Goal: Information Seeking & Learning: Learn about a topic

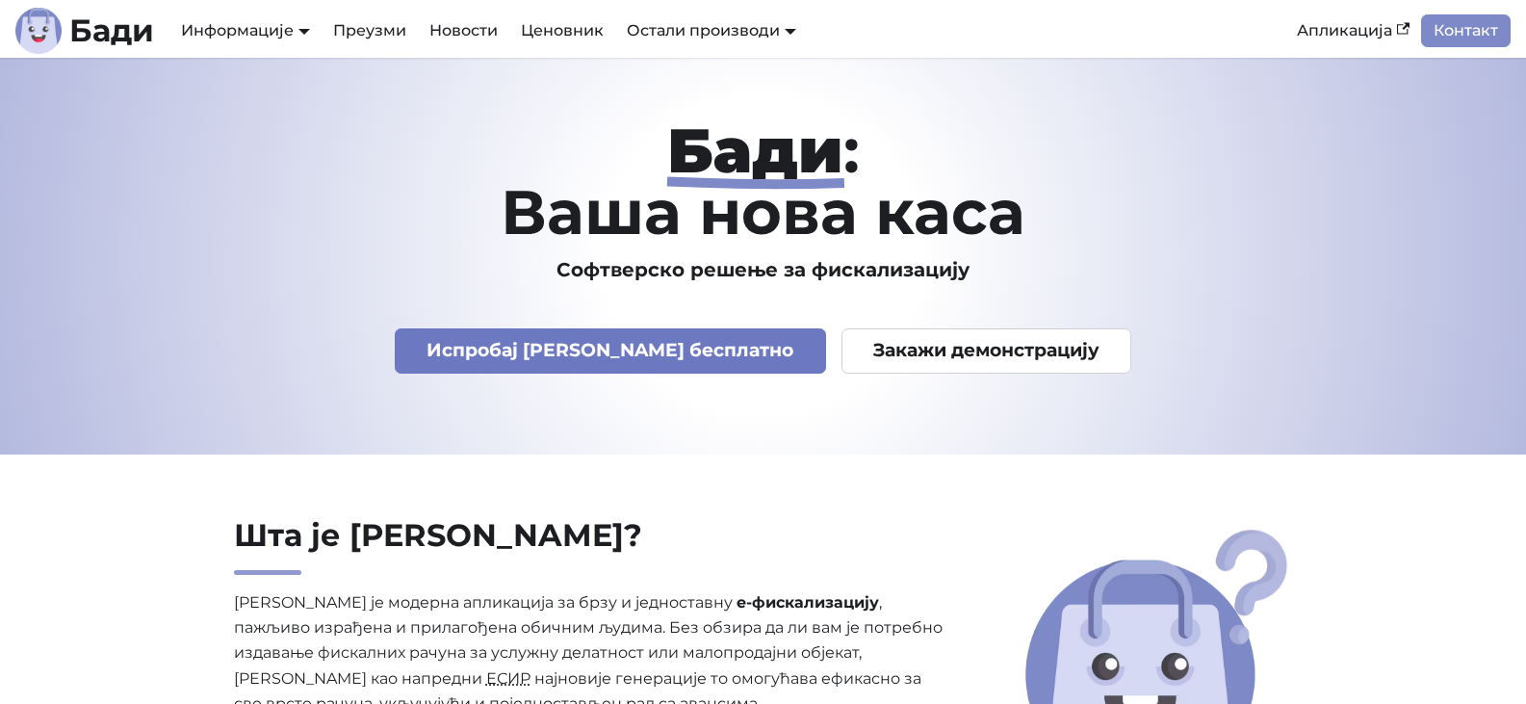
click at [713, 339] on link "Испробај [PERSON_NAME] бесплатно" at bounding box center [610, 350] width 431 height 45
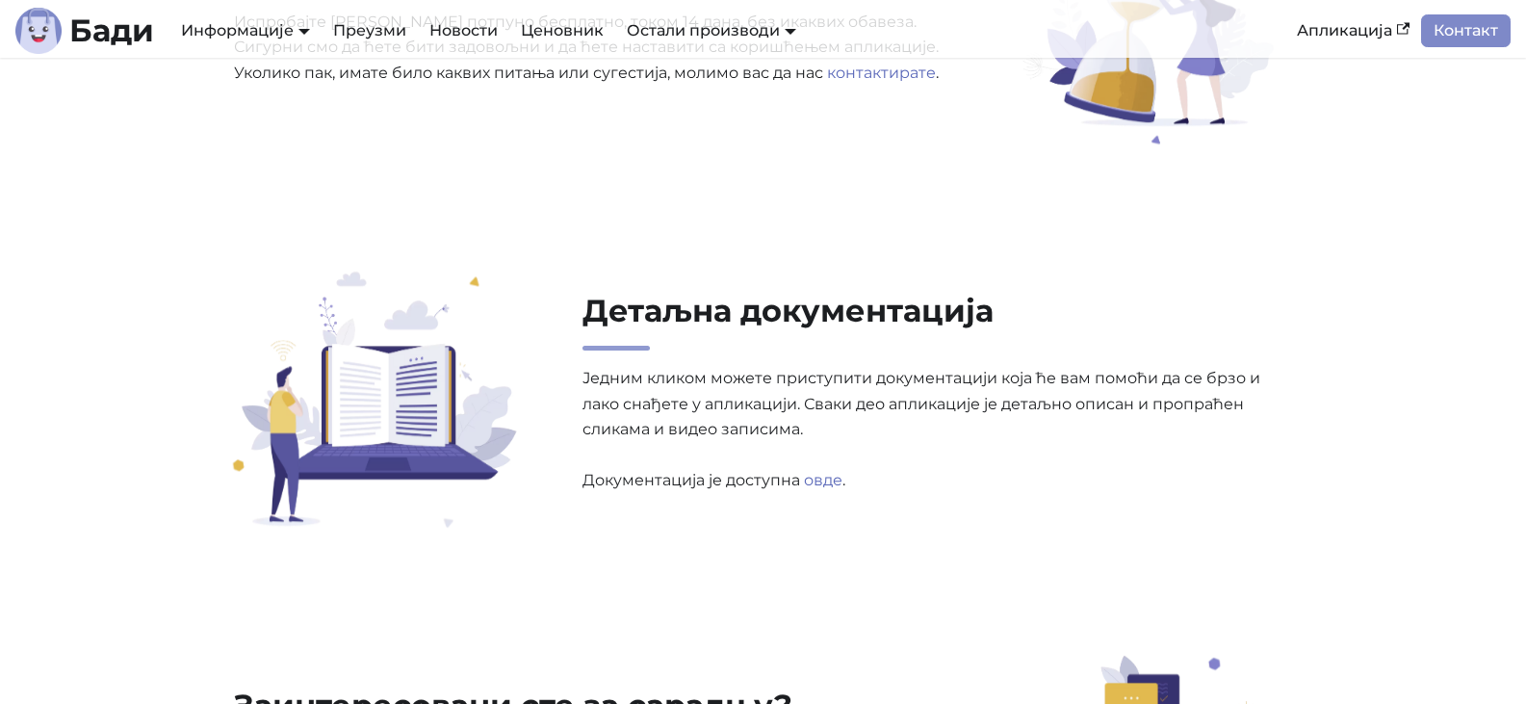
scroll to position [5968, 0]
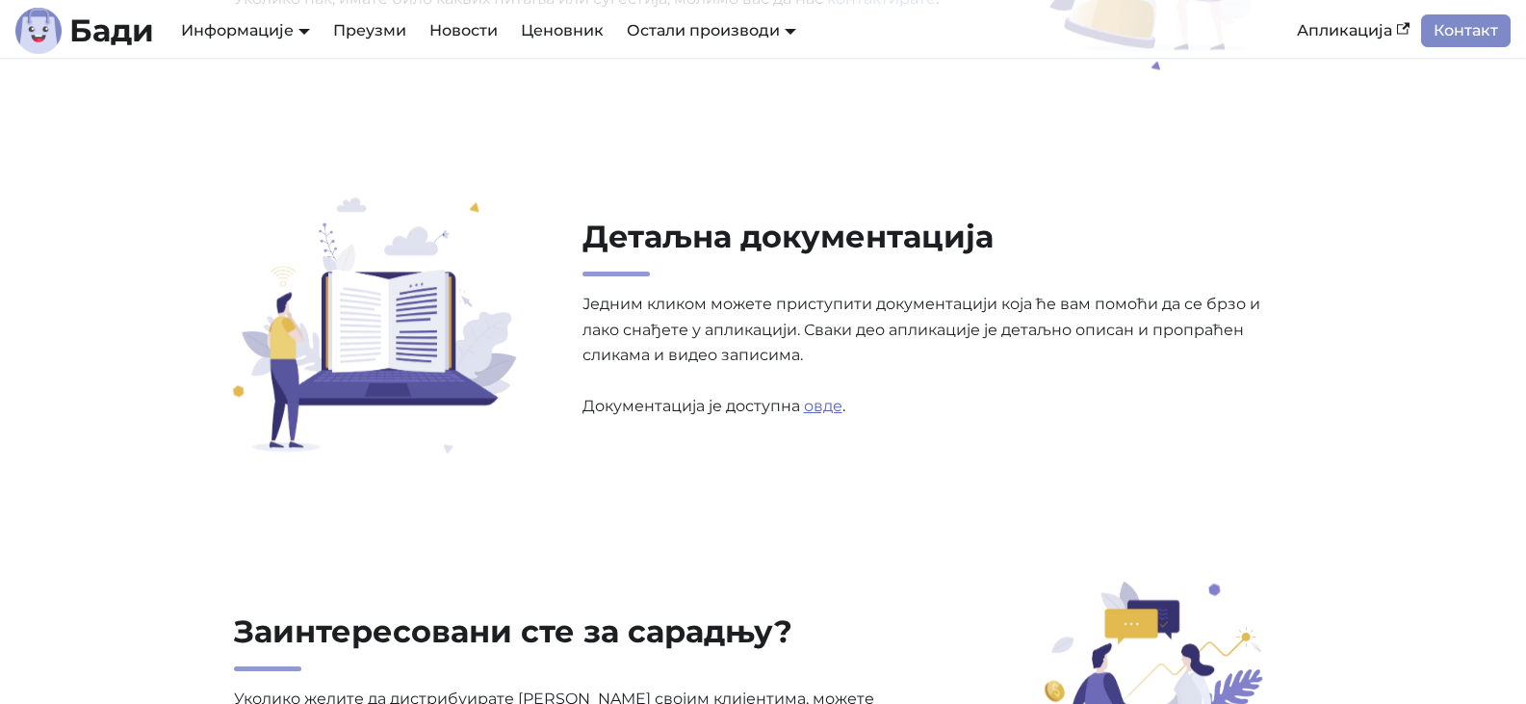
click at [827, 412] on link "овде" at bounding box center [823, 406] width 39 height 18
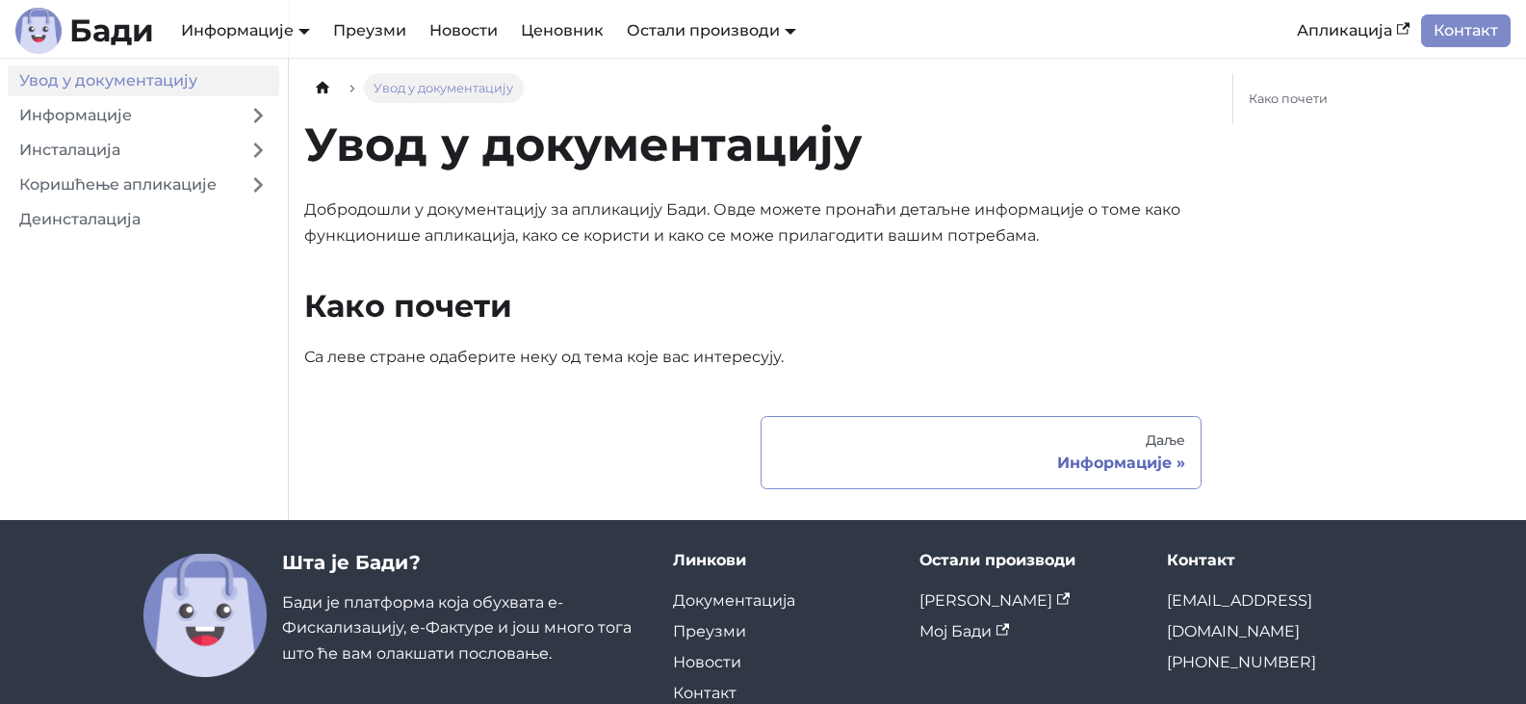
click at [1165, 462] on div "Информације" at bounding box center [981, 462] width 408 height 19
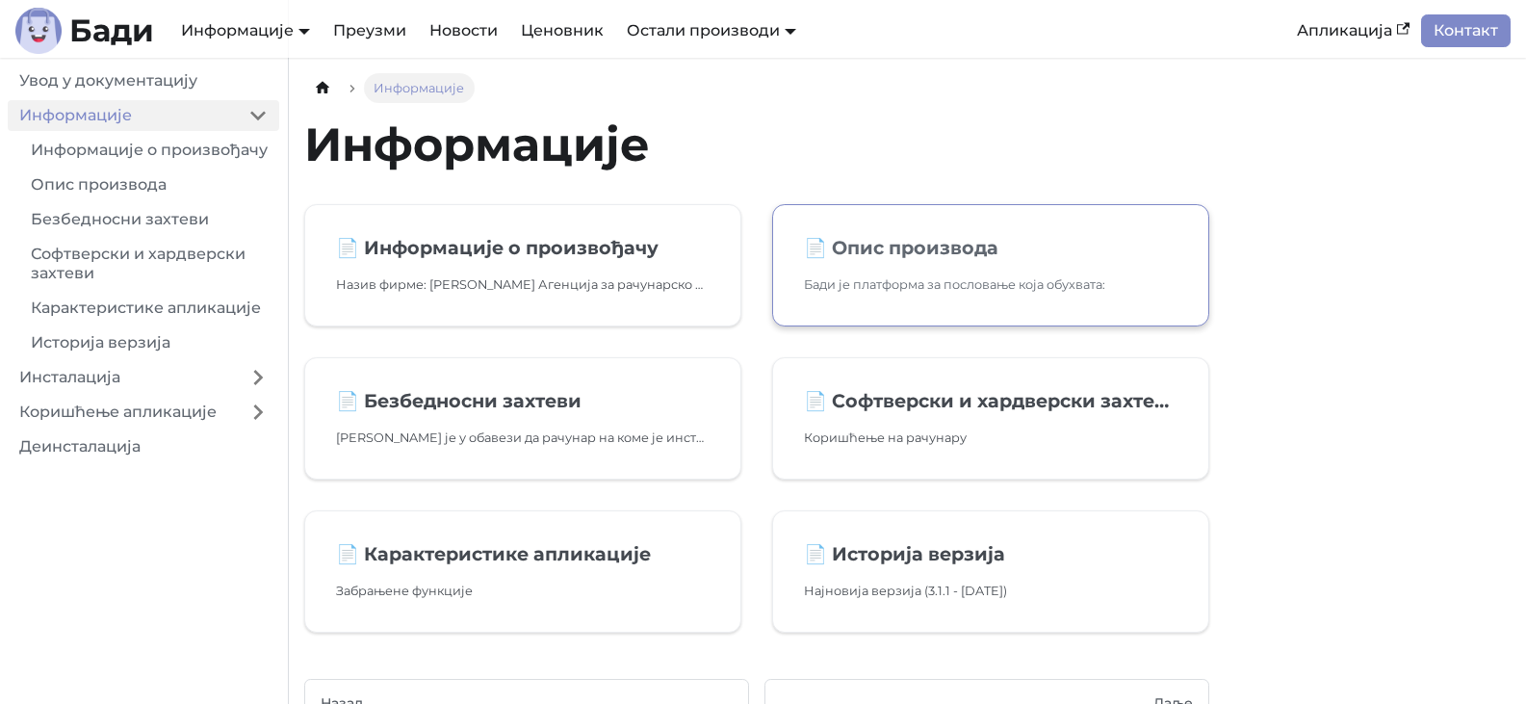
click at [888, 240] on h2 "📄️ Опис производа" at bounding box center [990, 247] width 373 height 23
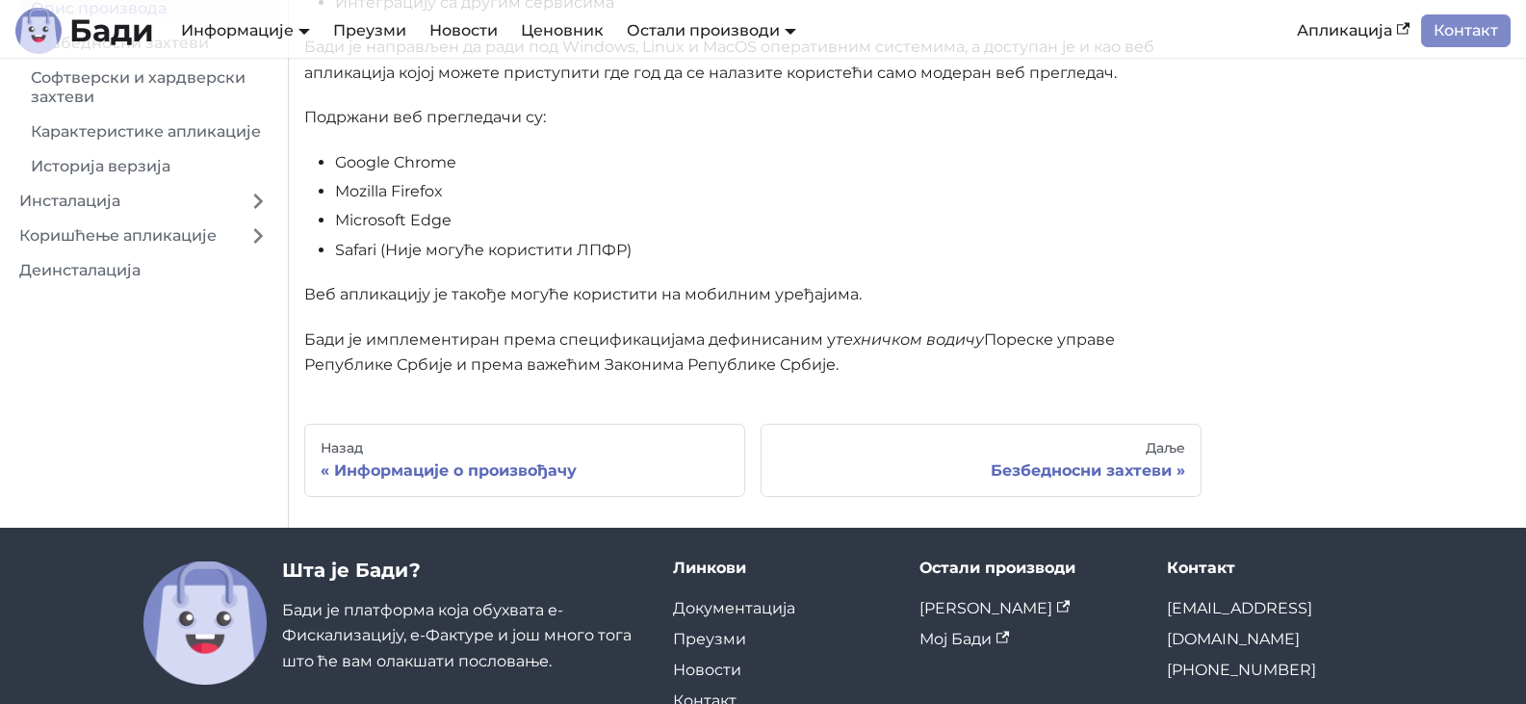
scroll to position [578, 0]
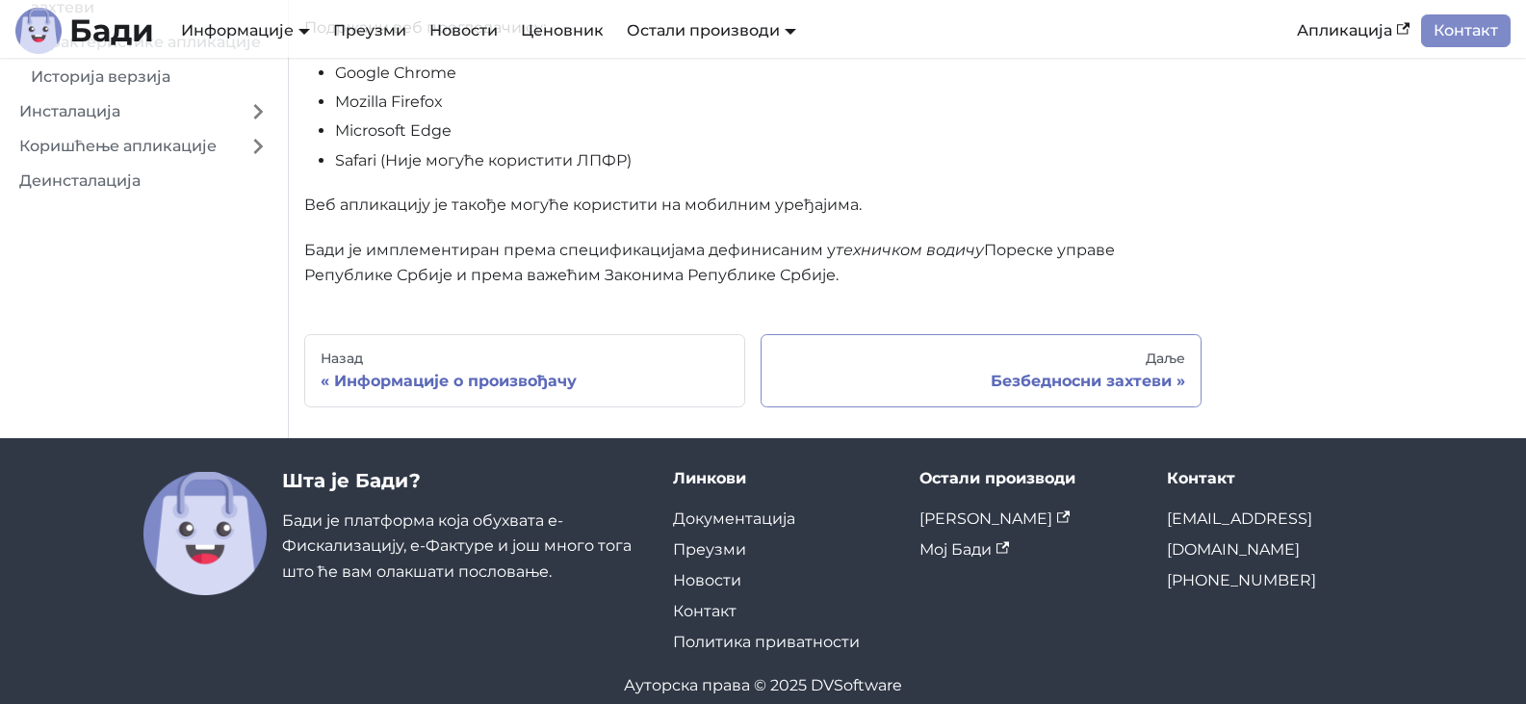
click at [1054, 380] on div "Безбедносни захтеви" at bounding box center [981, 381] width 408 height 19
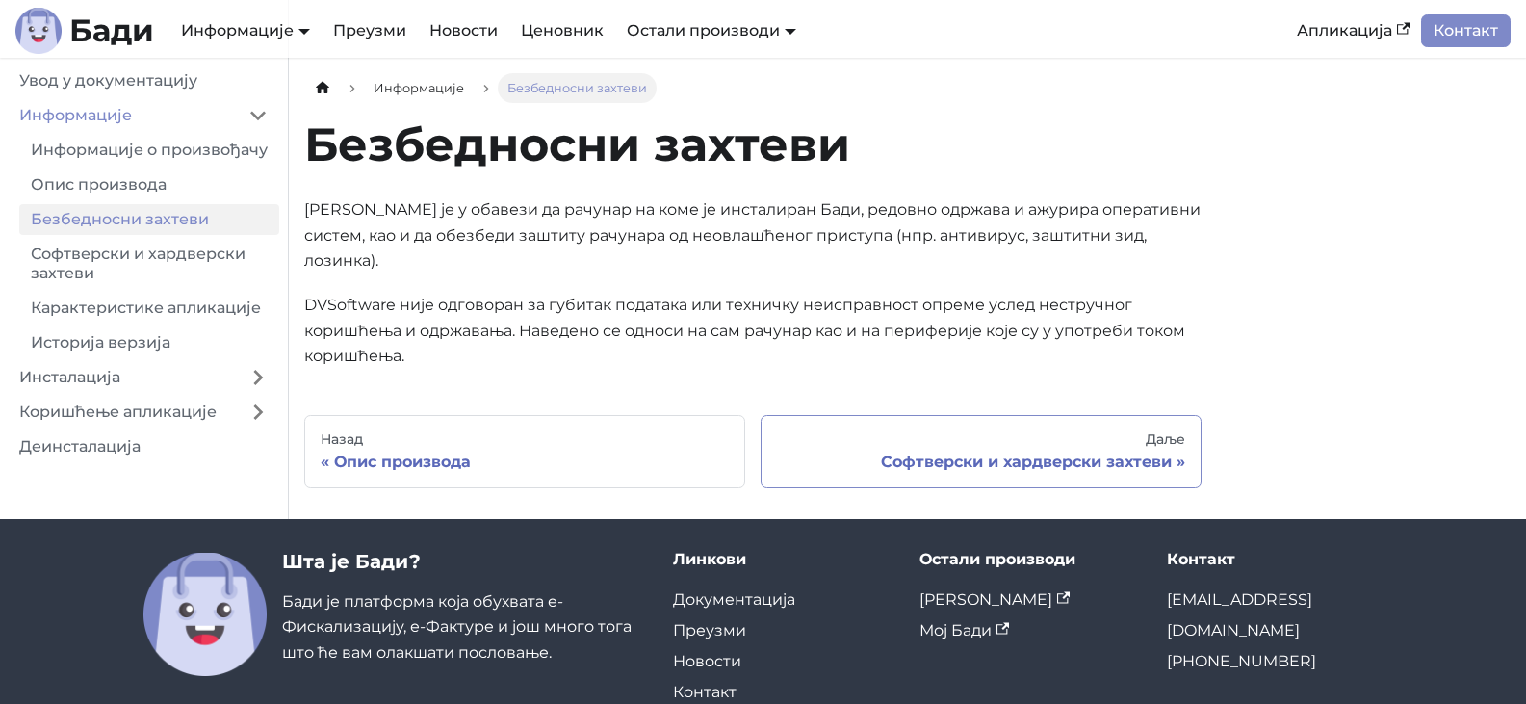
click at [1065, 469] on div "Софтверски и хардверски захтеви" at bounding box center [981, 461] width 408 height 19
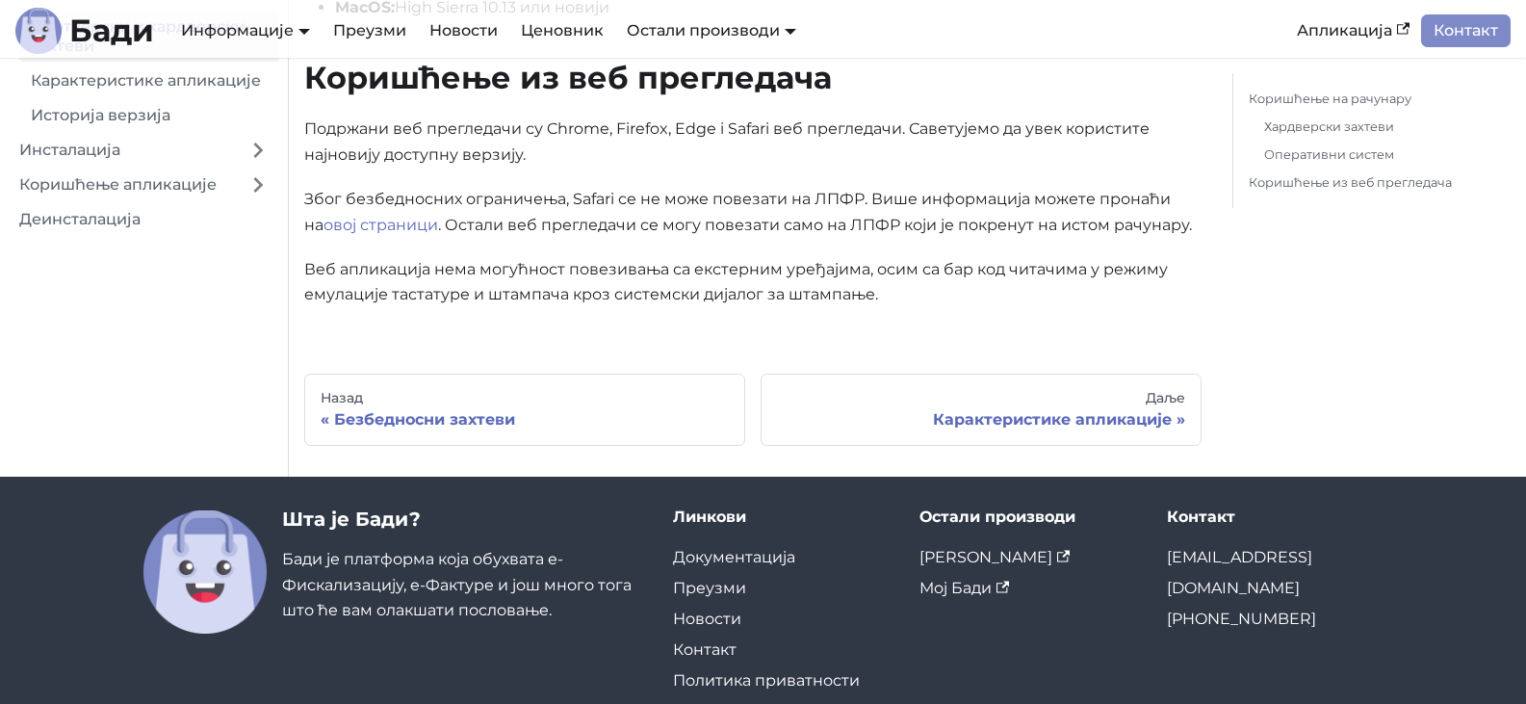
scroll to position [597, 0]
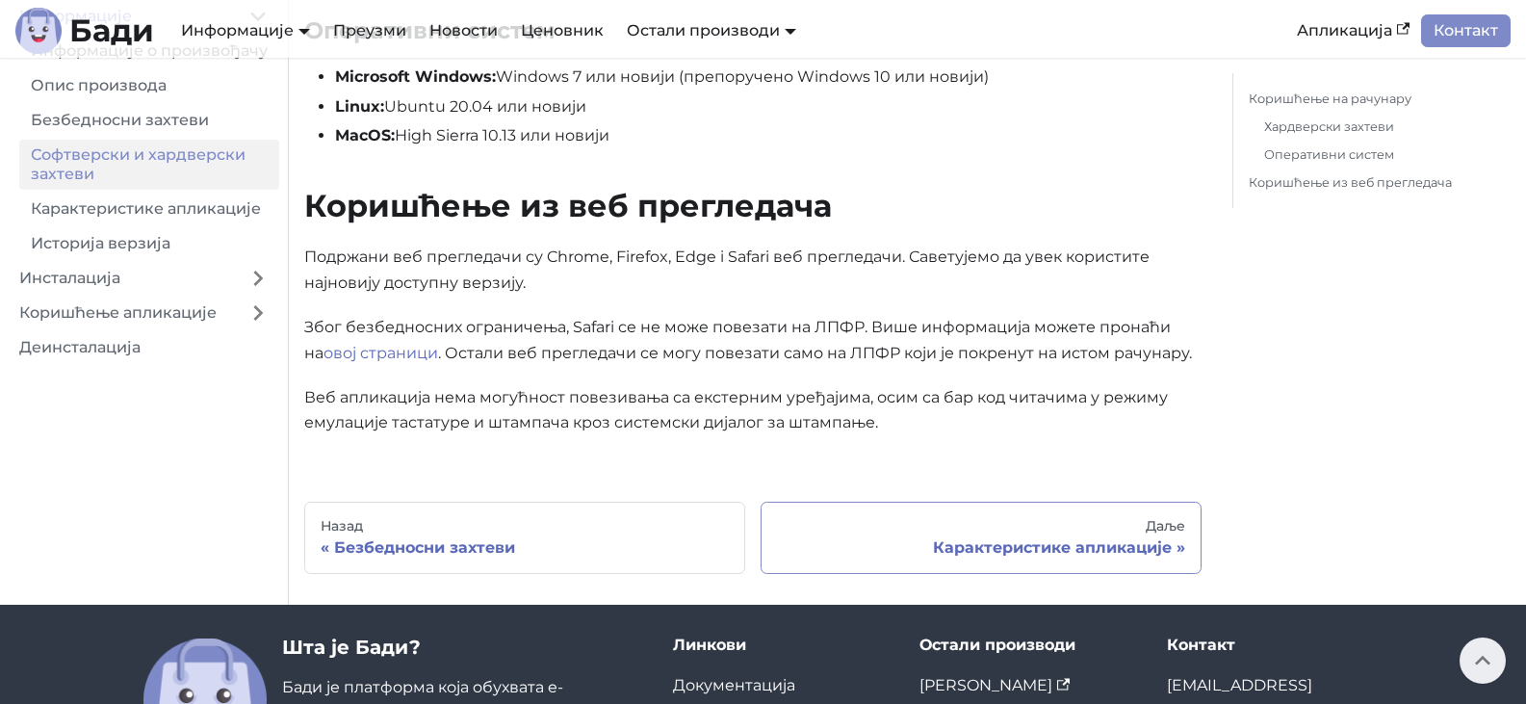
click at [1048, 536] on link "Даље Карактеристике апликације" at bounding box center [980, 537] width 441 height 73
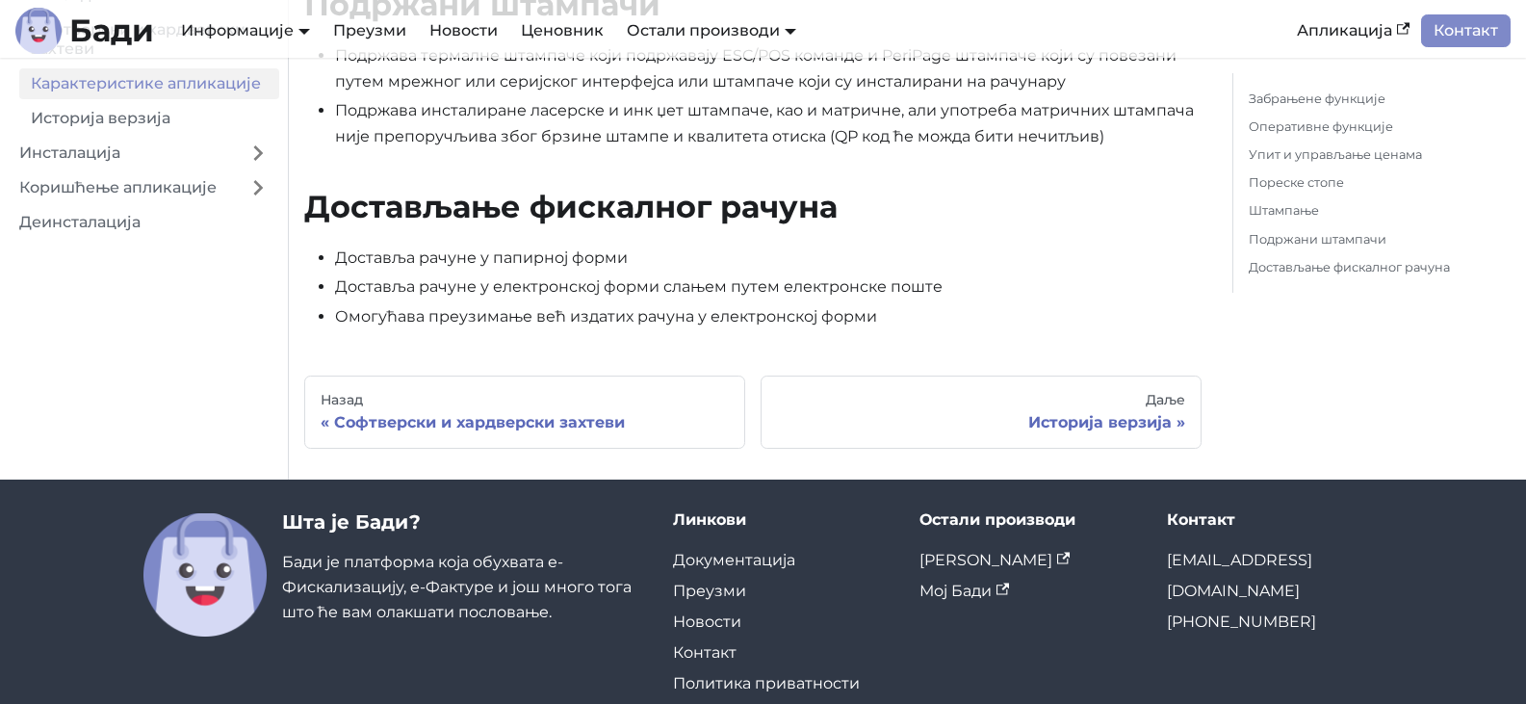
scroll to position [2214, 0]
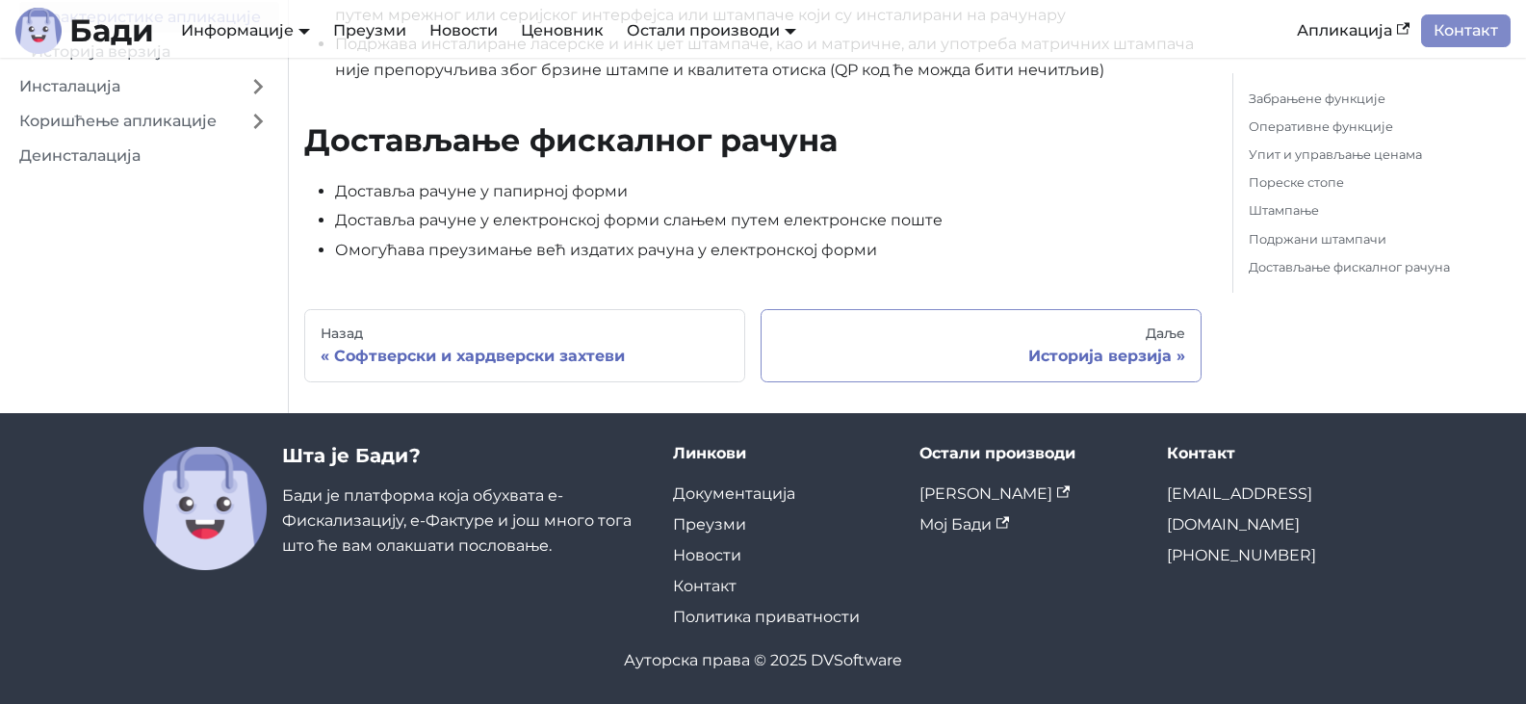
click at [1031, 343] on link "Даље Историја верзија" at bounding box center [980, 345] width 441 height 73
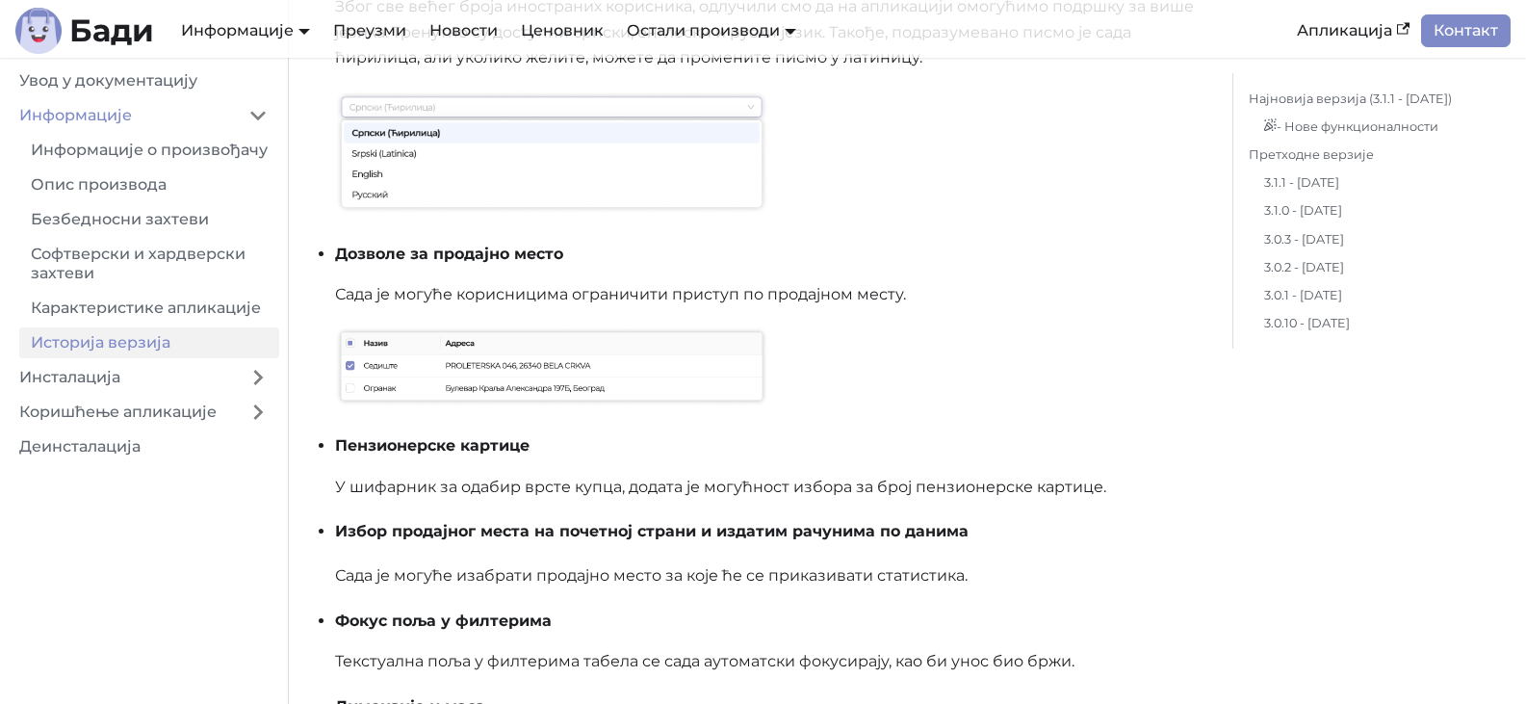
scroll to position [2118, 0]
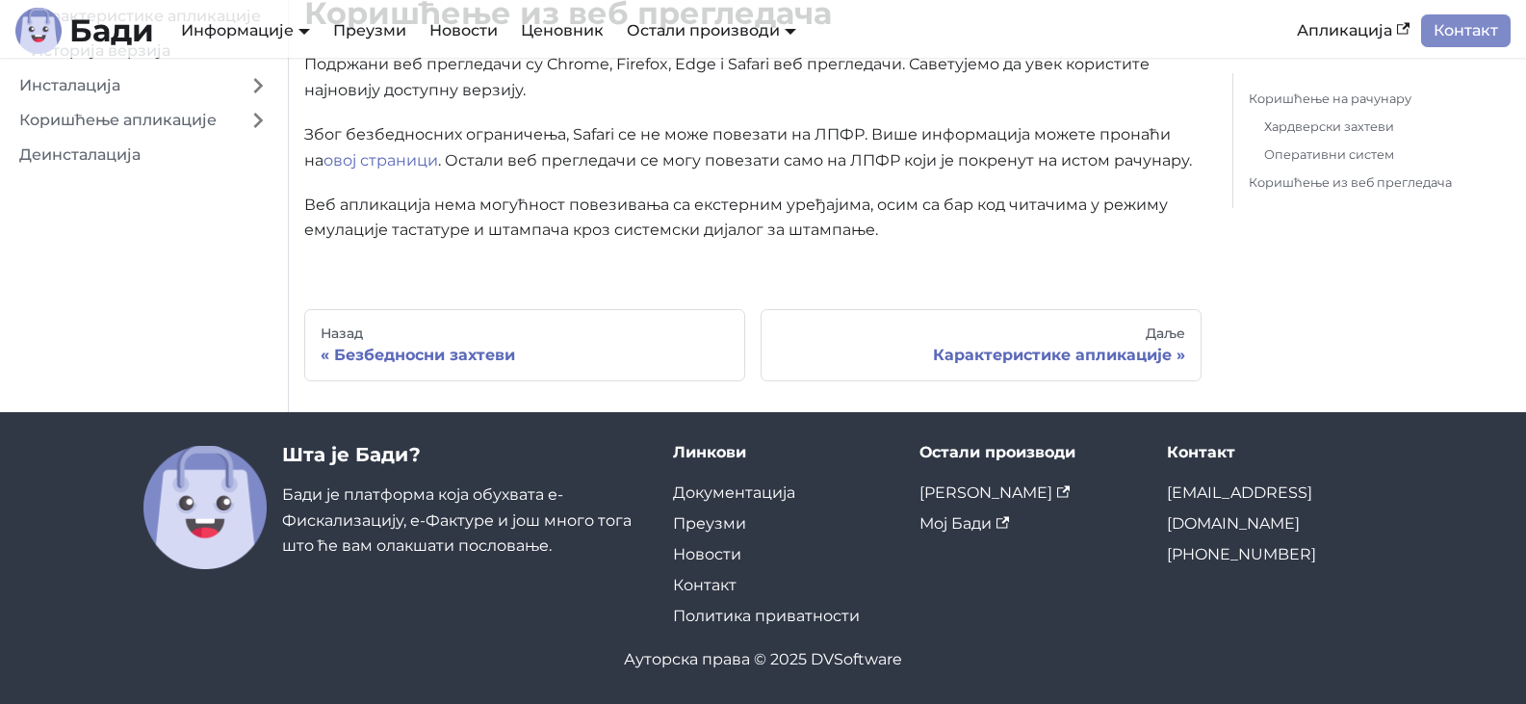
scroll to position [597, 0]
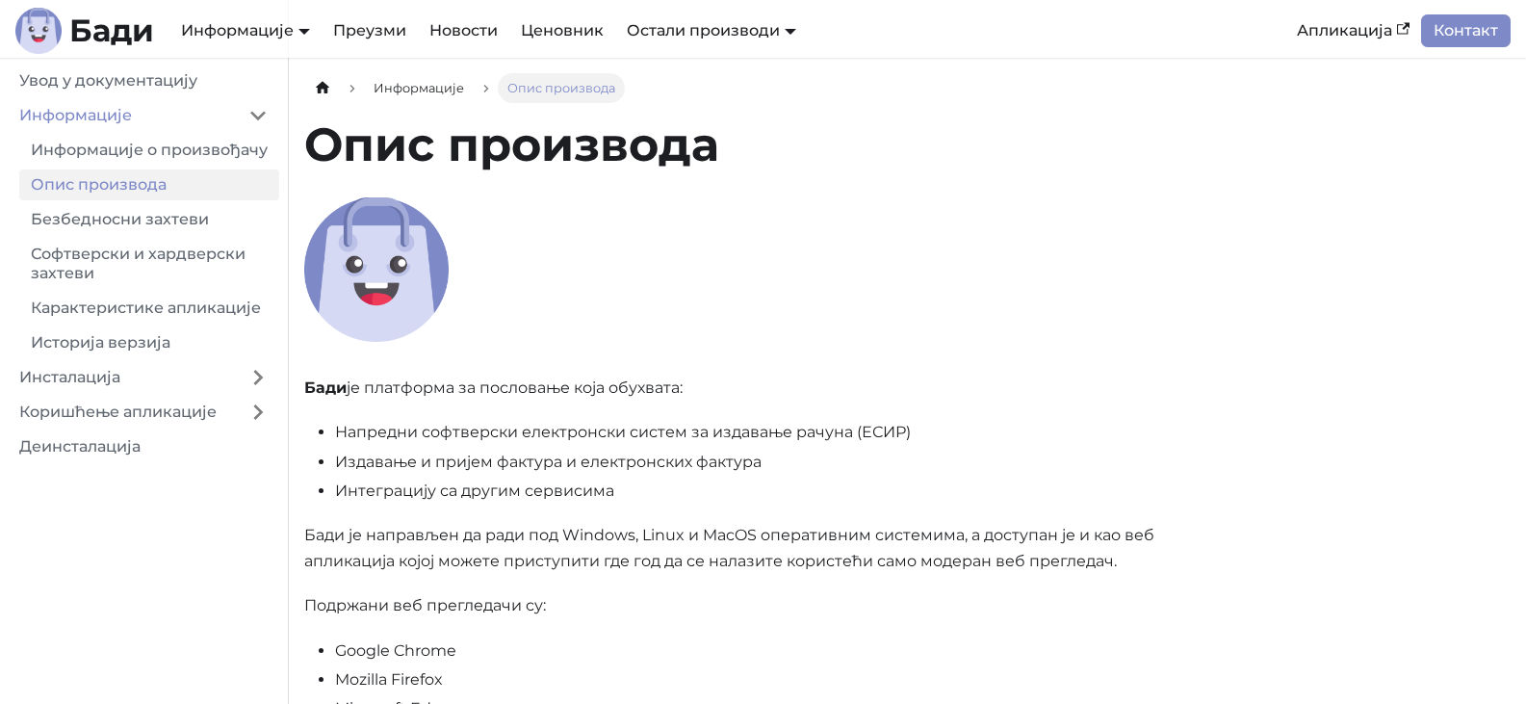
scroll to position [578, 0]
